Goal: Task Accomplishment & Management: Complete application form

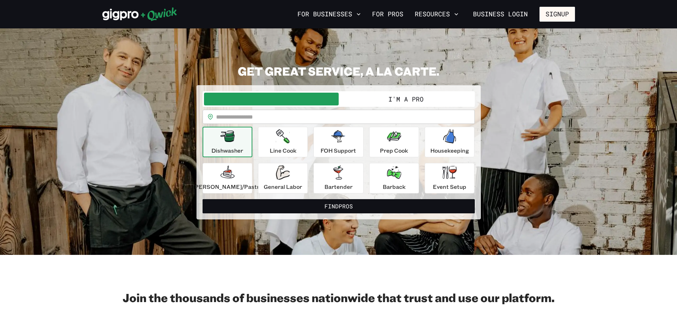
click at [397, 99] on button "I'm a Pro" at bounding box center [406, 99] width 135 height 13
click at [404, 95] on button "I'm a Pro" at bounding box center [406, 99] width 135 height 13
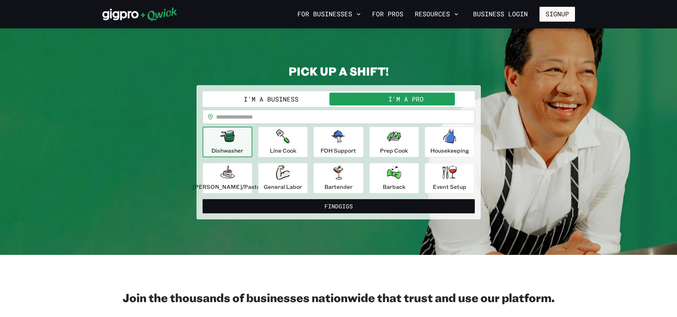
click at [239, 151] on p "Dishwasher" at bounding box center [228, 150] width 32 height 9
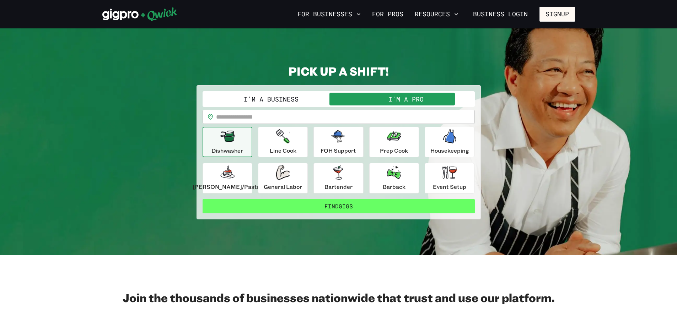
click at [342, 212] on button "Find Gigs" at bounding box center [339, 206] width 272 height 14
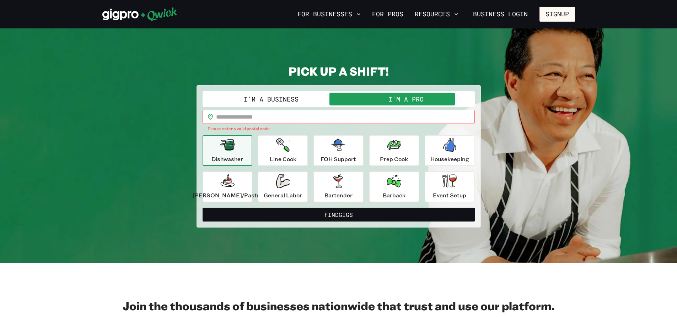
click at [286, 119] on input "text" at bounding box center [345, 117] width 259 height 14
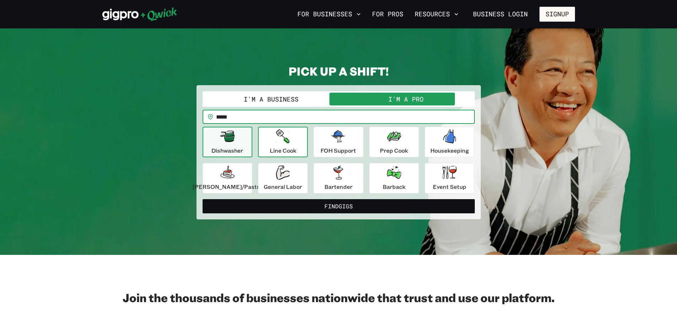
type input "*****"
click at [203, 199] on button "Find Gigs" at bounding box center [339, 206] width 272 height 14
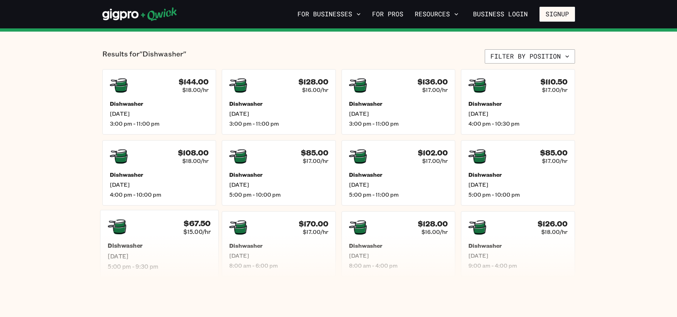
scroll to position [178, 0]
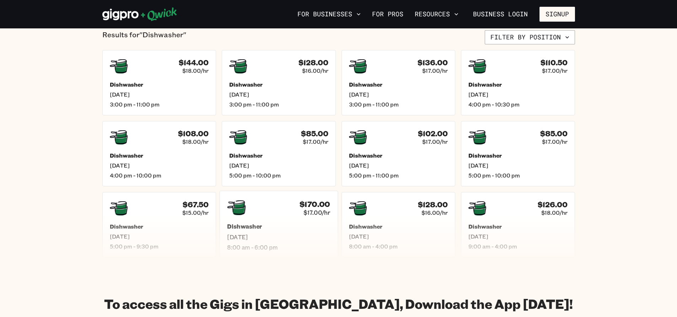
click at [289, 212] on div "$170.00 $17.00/hr" at bounding box center [278, 208] width 103 height 18
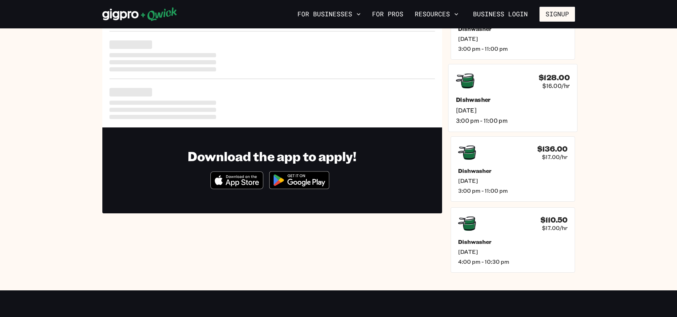
scroll to position [36, 0]
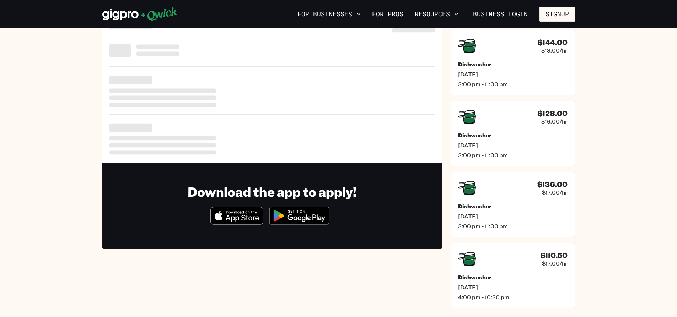
scroll to position [178, 0]
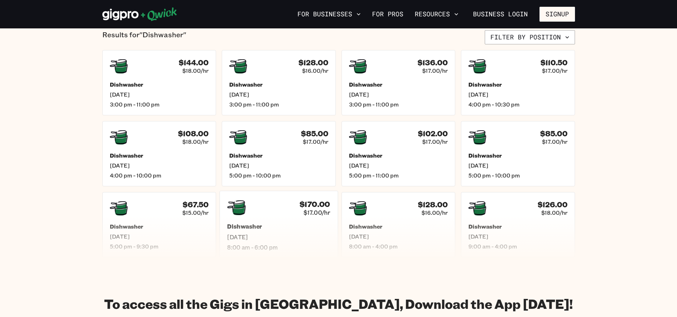
click at [271, 219] on div "$170.00 $17.00/hr Dishwasher Sun, Sep 14 8:00 am - 6:00 pm" at bounding box center [279, 225] width 118 height 68
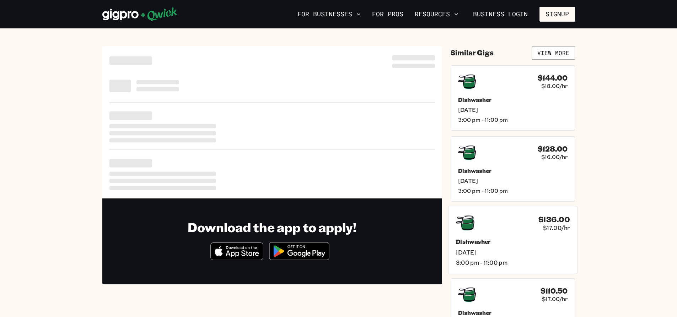
click at [488, 240] on h5 "Dishwasher" at bounding box center [513, 241] width 114 height 7
click at [517, 229] on div "$110.50 $17.00/hr" at bounding box center [513, 223] width 114 height 18
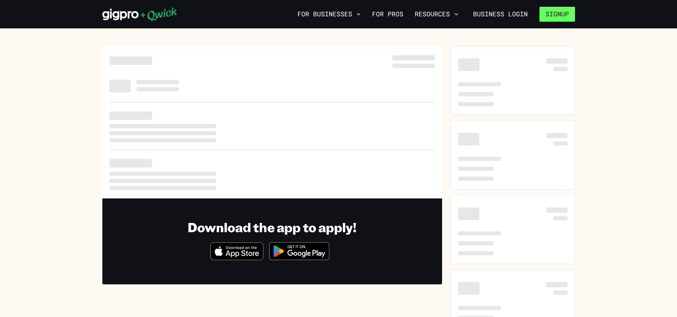
click at [559, 13] on button "Signup" at bounding box center [558, 14] width 36 height 15
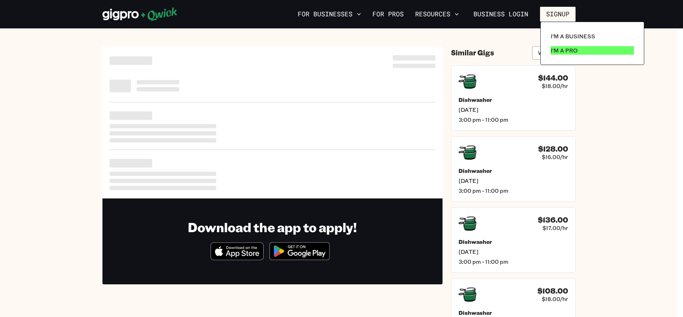
click at [561, 54] on p "I'm a Pro" at bounding box center [563, 50] width 27 height 9
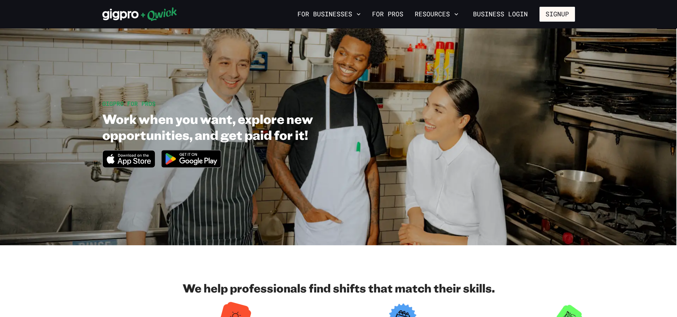
click at [141, 15] on icon at bounding box center [159, 14] width 36 height 14
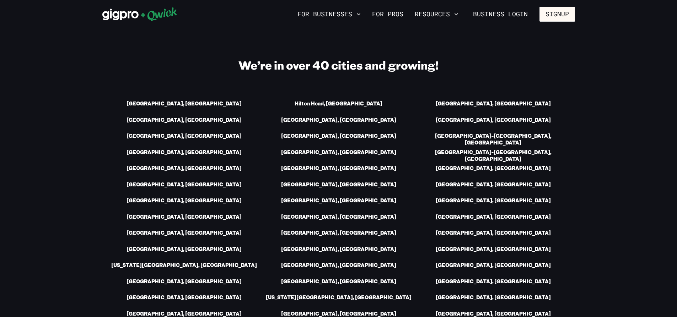
scroll to position [995, 0]
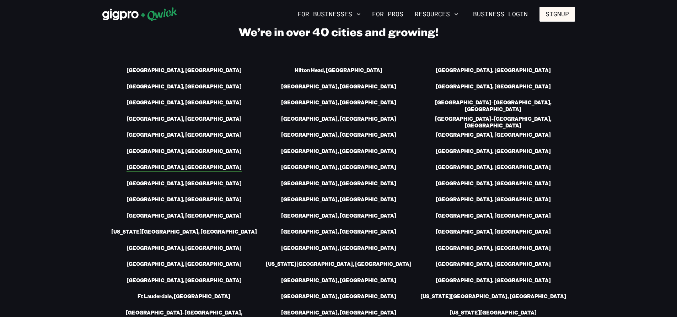
click at [186, 164] on link "[GEOGRAPHIC_DATA], [GEOGRAPHIC_DATA]" at bounding box center [184, 167] width 115 height 7
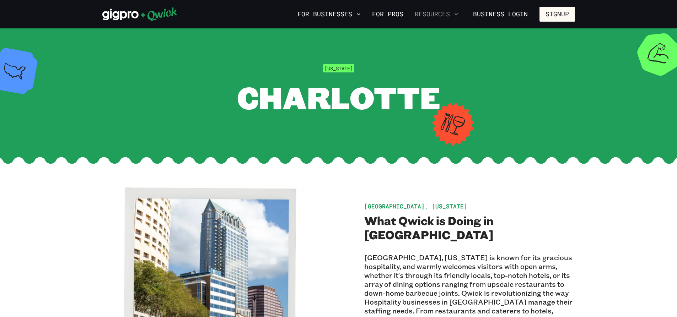
click at [436, 17] on button "Resources" at bounding box center [436, 14] width 49 height 12
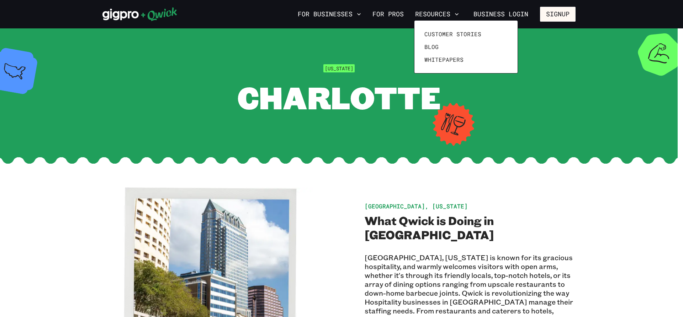
click at [423, 130] on div at bounding box center [341, 158] width 683 height 317
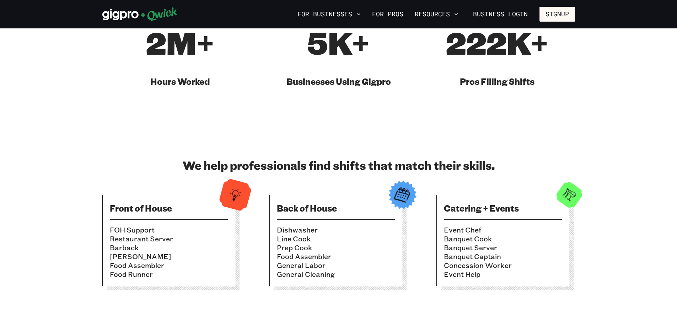
scroll to position [498, 0]
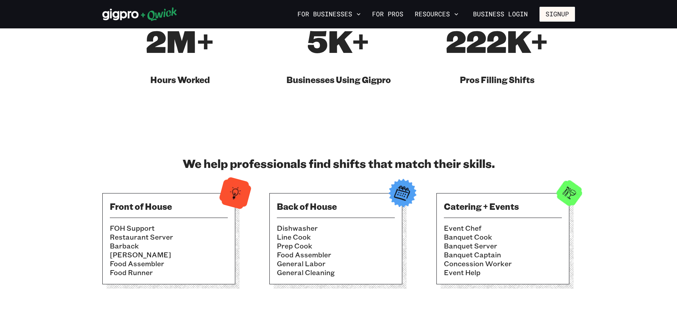
click at [314, 232] on li "Dishwasher" at bounding box center [336, 228] width 118 height 9
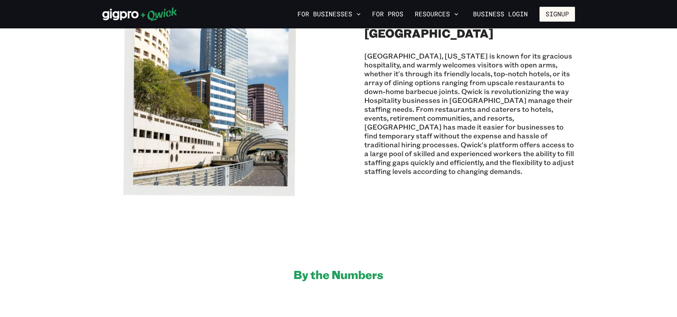
scroll to position [0, 0]
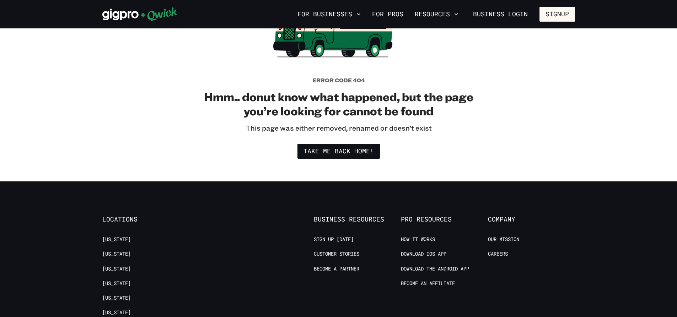
scroll to position [107, 0]
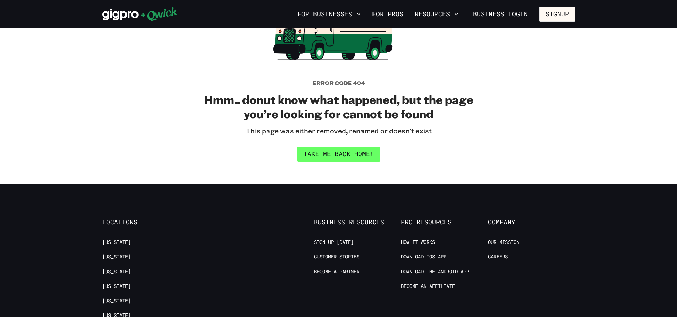
click at [345, 150] on link "Take me back home!" at bounding box center [339, 154] width 82 height 15
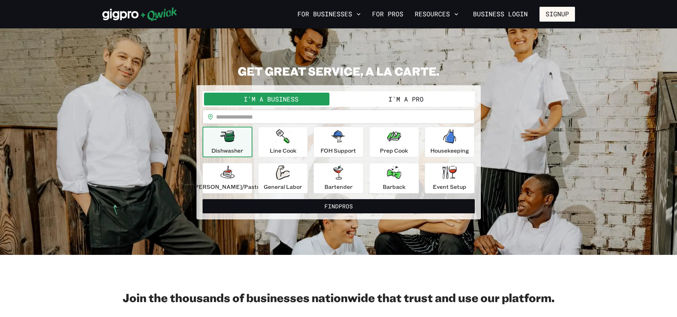
click at [234, 120] on input "text" at bounding box center [345, 117] width 259 height 14
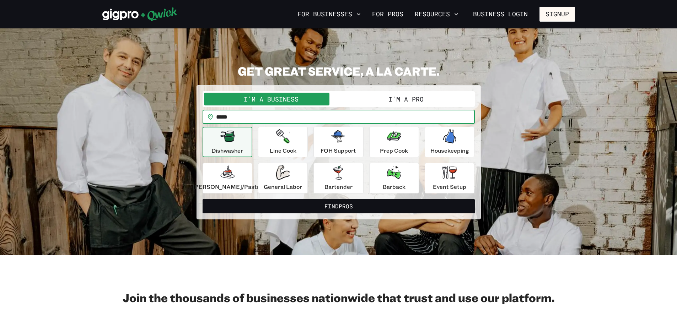
type input "*****"
click at [224, 143] on div "Dishwasher" at bounding box center [228, 142] width 32 height 26
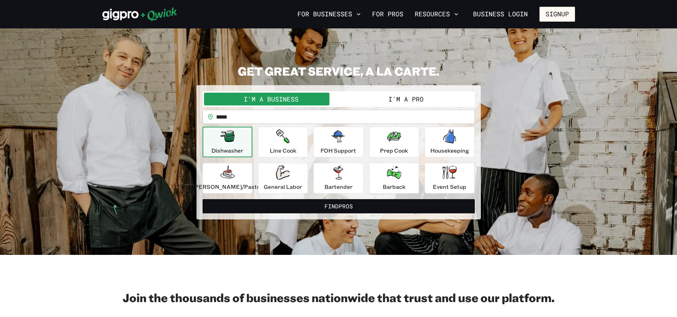
click at [230, 141] on icon "button" at bounding box center [227, 136] width 14 height 11
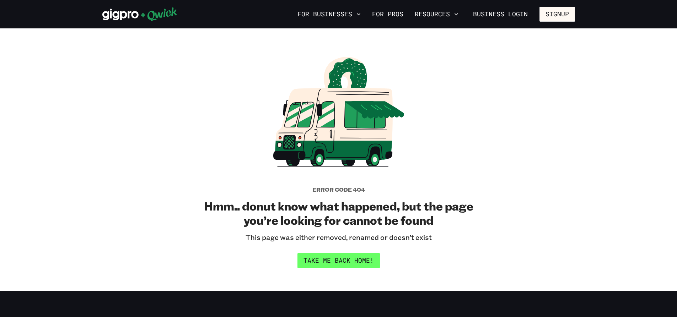
click at [349, 263] on link "Take me back home!" at bounding box center [339, 260] width 82 height 15
